Goal: Task Accomplishment & Management: Use online tool/utility

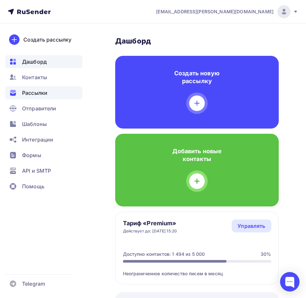
click at [45, 92] on span "Рассылки" at bounding box center [34, 93] width 25 height 8
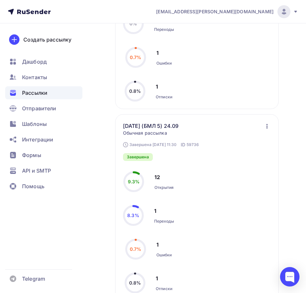
scroll to position [424, 0]
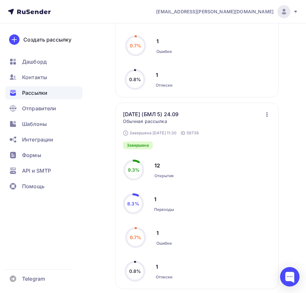
drag, startPoint x: 285, startPoint y: 96, endPoint x: 222, endPoint y: 48, distance: 79.6
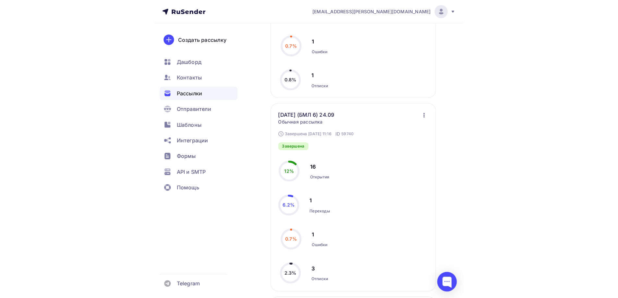
scroll to position [355, 0]
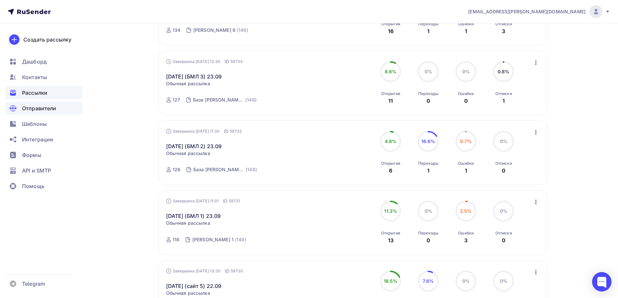
click at [39, 115] on div "Отправители" at bounding box center [43, 108] width 77 height 13
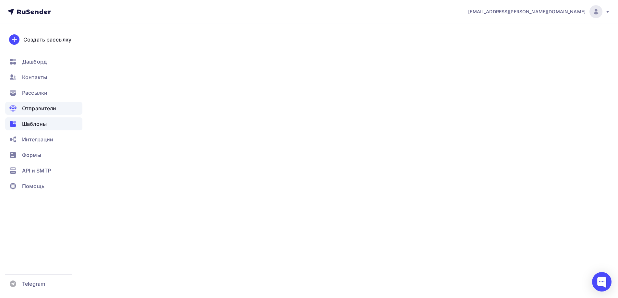
click at [39, 120] on span "Шаблоны" at bounding box center [34, 124] width 25 height 8
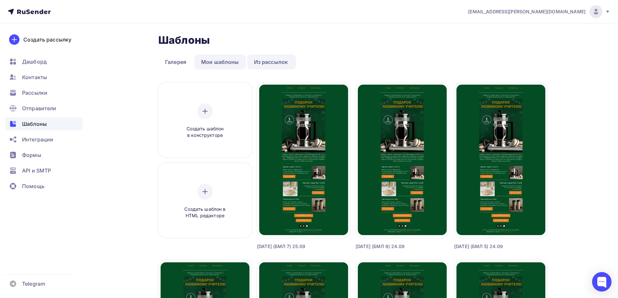
click at [222, 63] on link "Мои шаблоны" at bounding box center [220, 62] width 52 height 15
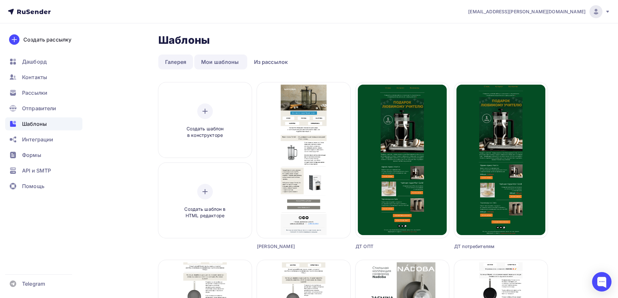
click at [176, 67] on link "Галерея" at bounding box center [175, 62] width 35 height 15
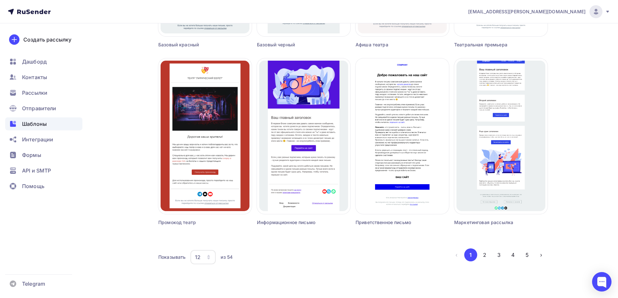
scroll to position [380, 0]
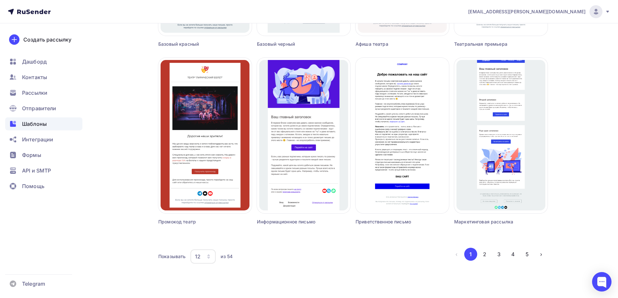
click at [204, 256] on div "12" at bounding box center [202, 257] width 25 height 14
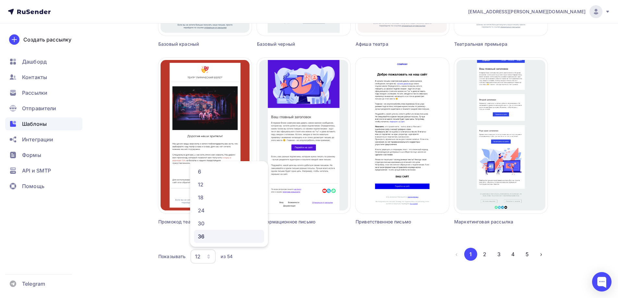
click at [208, 240] on div "36" at bounding box center [229, 237] width 62 height 8
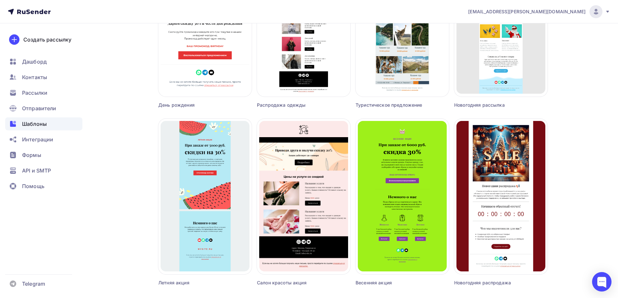
scroll to position [1447, 0]
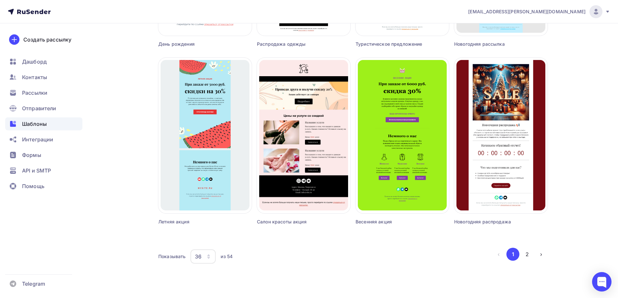
click at [204, 255] on div "36" at bounding box center [202, 257] width 25 height 14
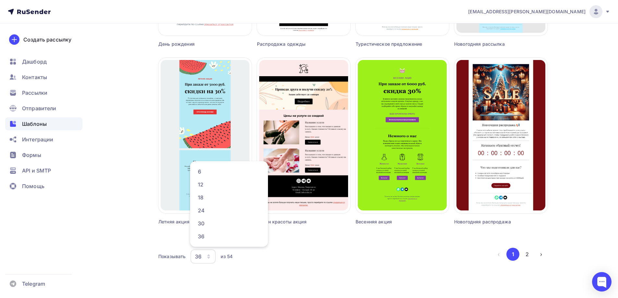
drag, startPoint x: 479, startPoint y: 263, endPoint x: 495, endPoint y: 258, distance: 17.2
click at [479, 263] on div "Показывать 36 6 12 18 24 30 36 из 54" at bounding box center [325, 256] width 334 height 15
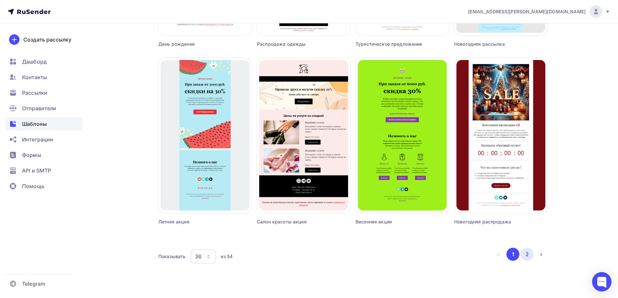
click at [529, 250] on button "2" at bounding box center [527, 254] width 13 height 13
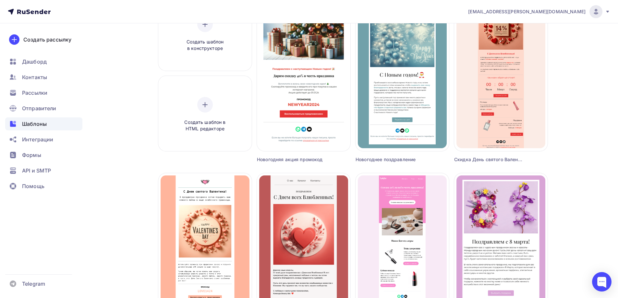
scroll to position [0, 0]
